Goal: Find specific page/section: Find specific page/section

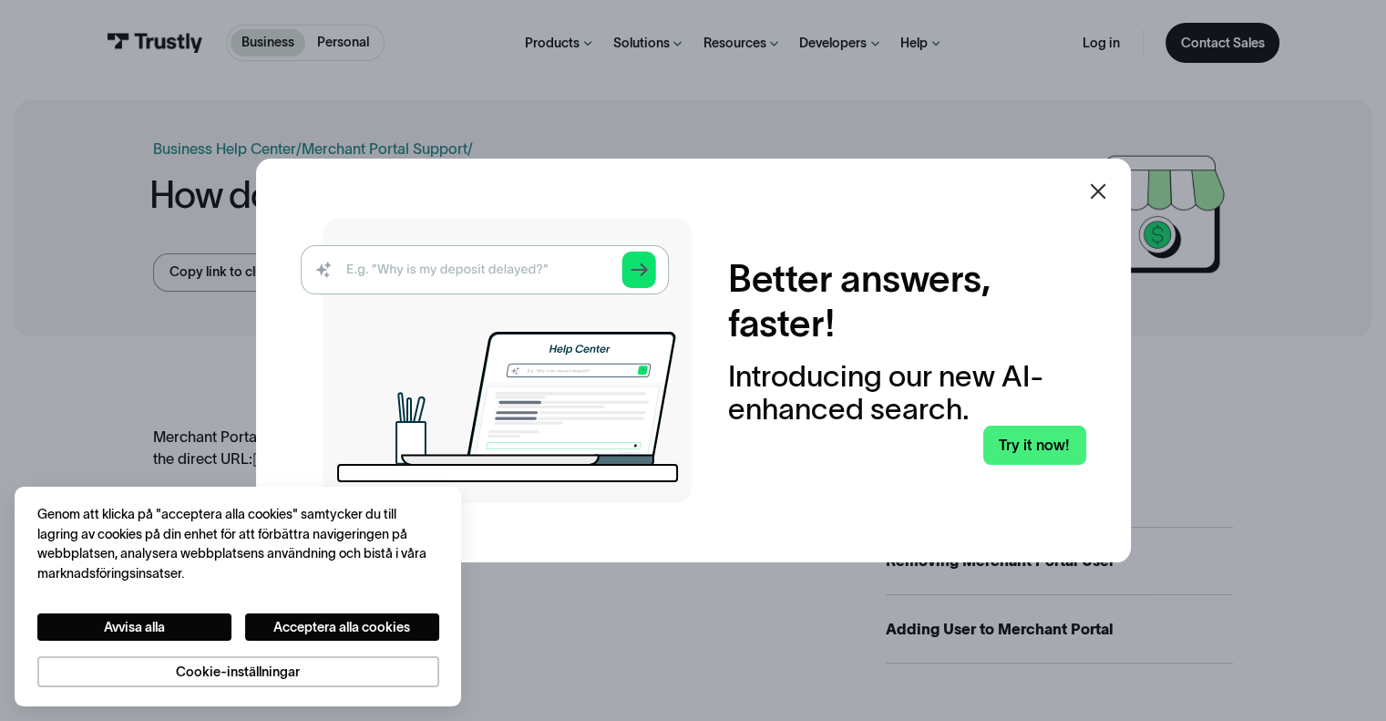
click at [1099, 190] on icon at bounding box center [1098, 191] width 22 height 22
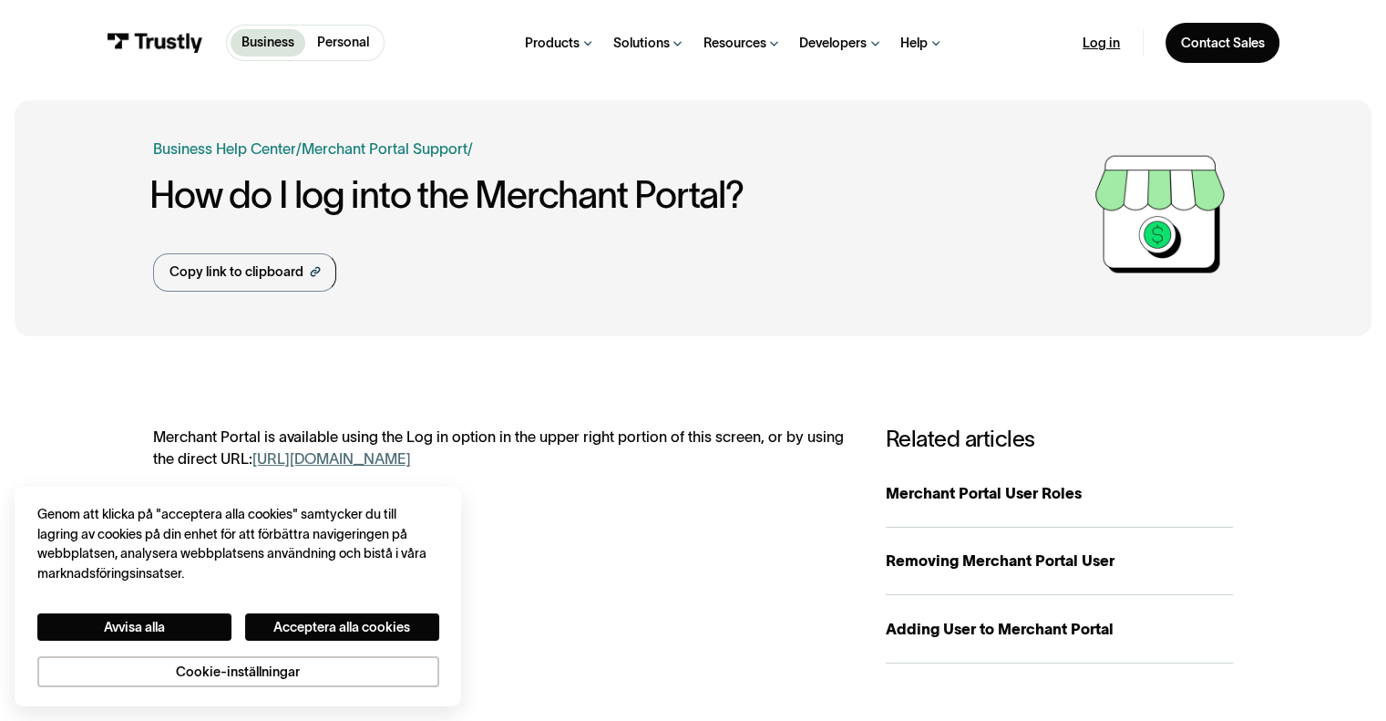
click at [1108, 44] on link "Log in" at bounding box center [1101, 43] width 37 height 17
click at [131, 625] on button "Avvisa alla" at bounding box center [134, 627] width 194 height 28
